Goal: Task Accomplishment & Management: Use online tool/utility

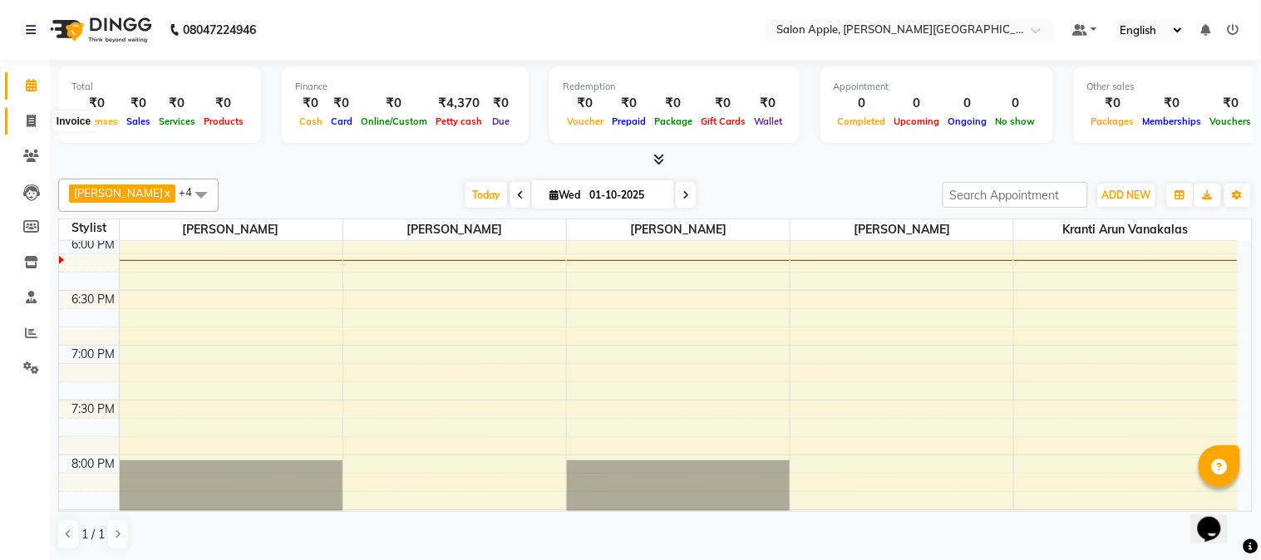
click at [27, 126] on icon at bounding box center [31, 121] width 9 height 12
select select "service"
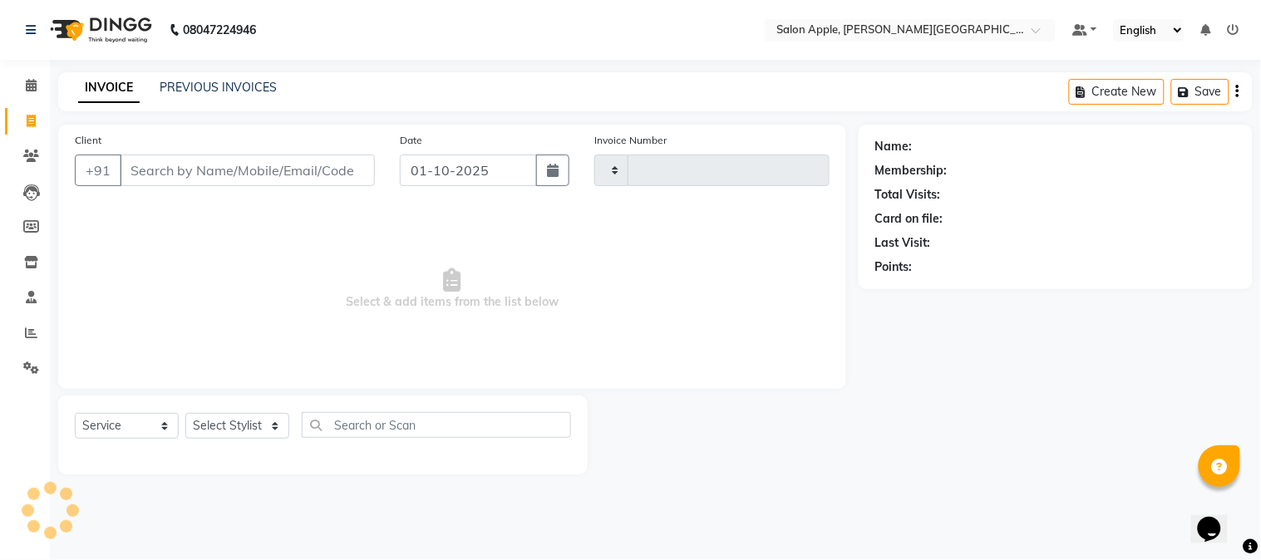
type input "2458"
select select "4128"
click at [230, 173] on input "Client" at bounding box center [247, 171] width 255 height 32
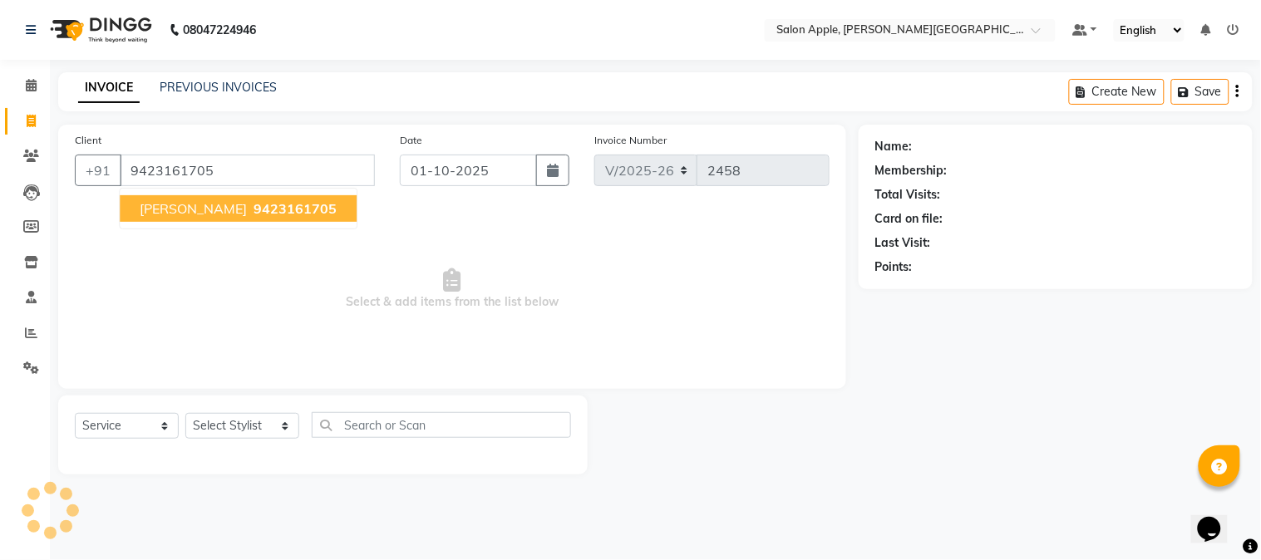
type input "9423161705"
select select "1: Object"
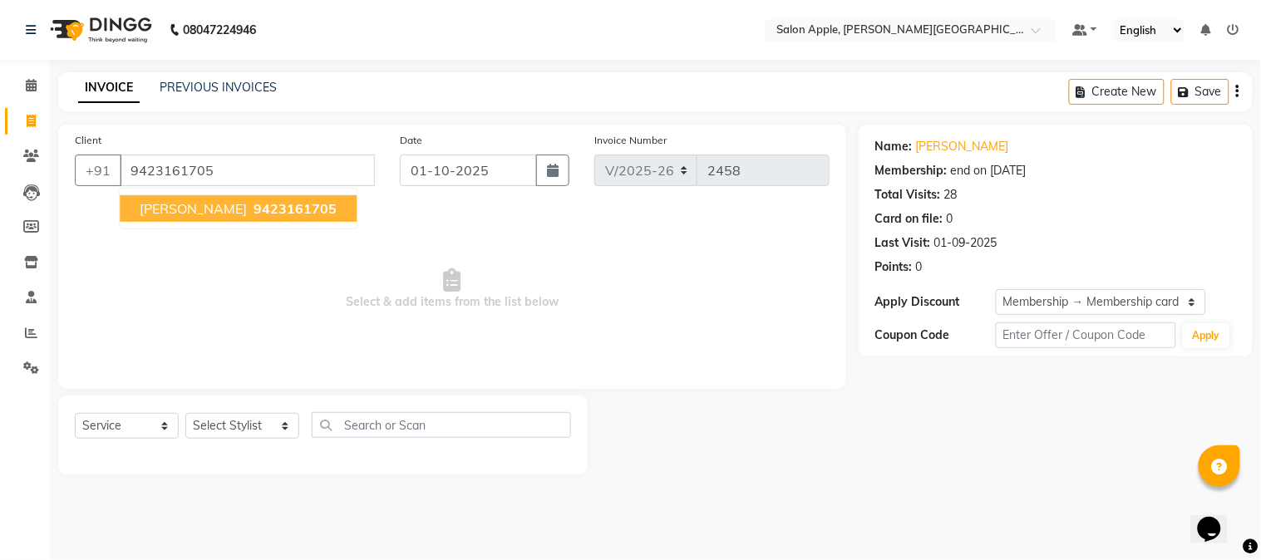
click at [725, 262] on span "Select & add items from the list below" at bounding box center [452, 289] width 755 height 166
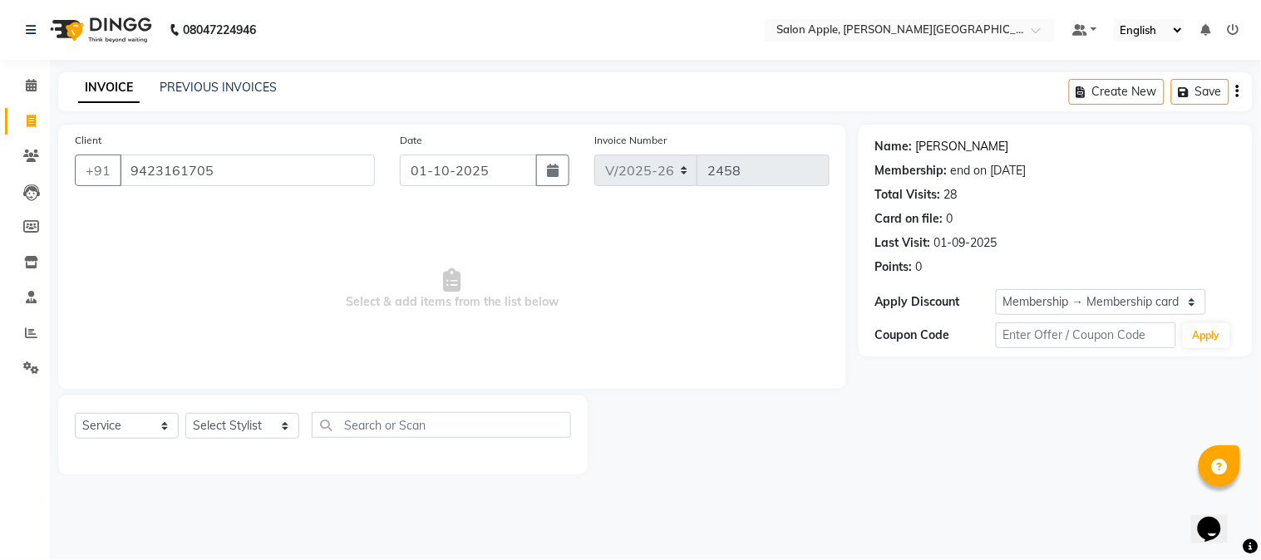
click at [929, 146] on link "[PERSON_NAME]" at bounding box center [962, 146] width 93 height 17
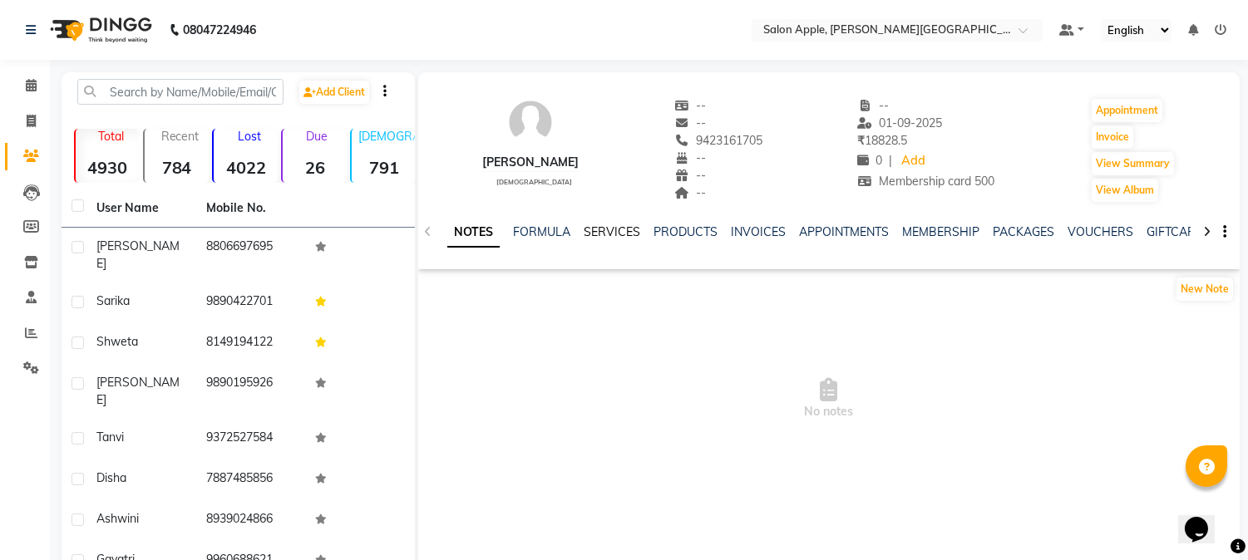
click at [624, 235] on link "SERVICES" at bounding box center [612, 232] width 57 height 15
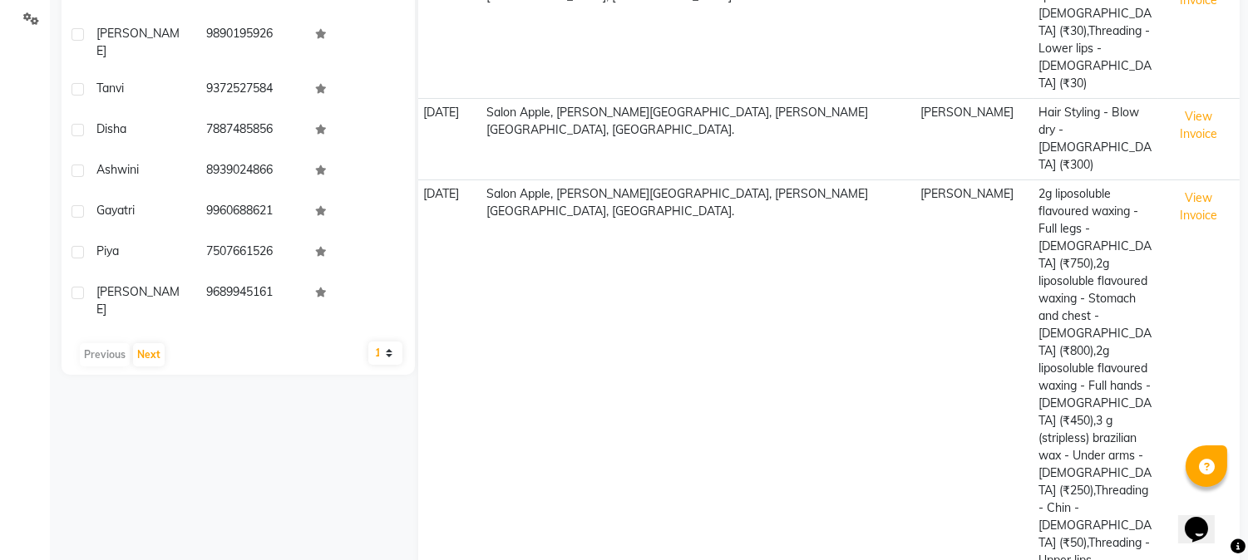
scroll to position [362, 0]
